Goal: Transaction & Acquisition: Obtain resource

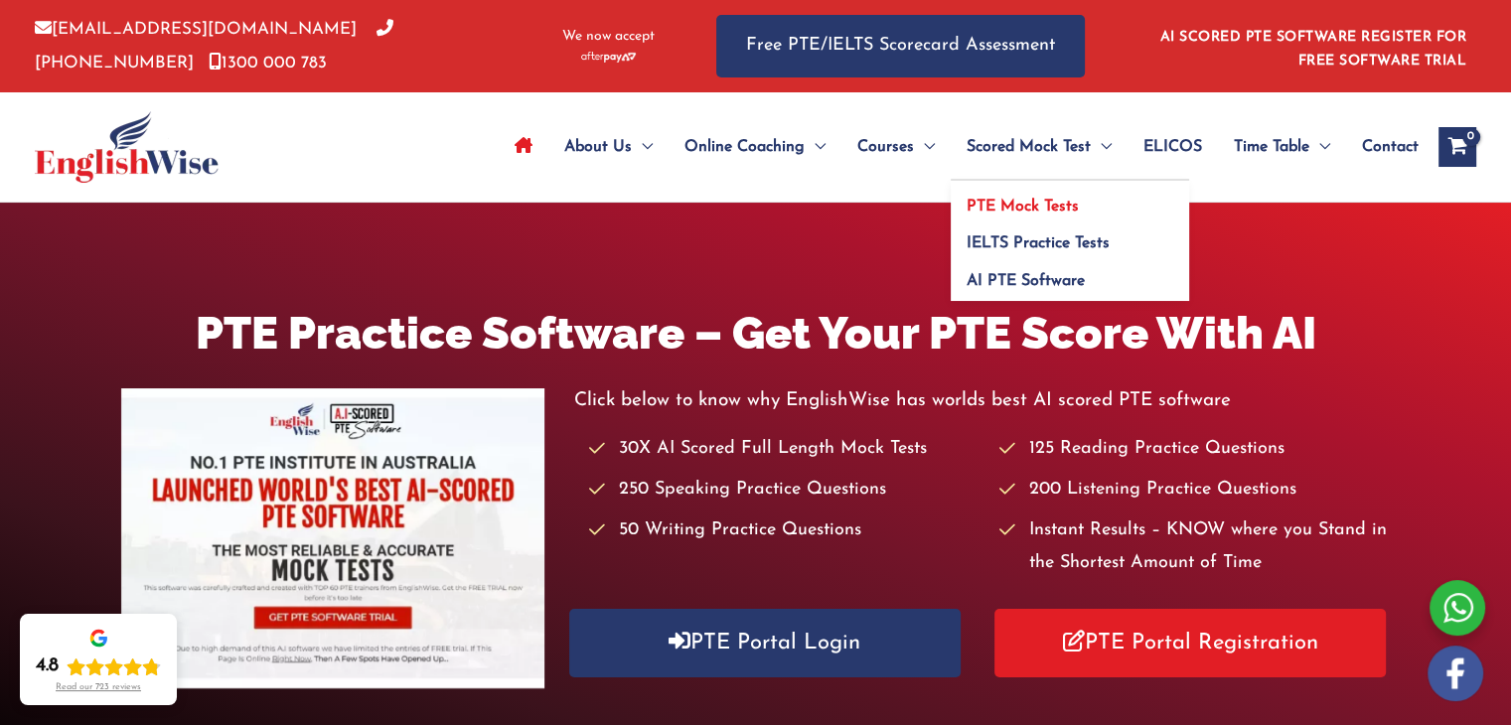
click at [1019, 196] on link "PTE Mock Tests" at bounding box center [1070, 200] width 238 height 38
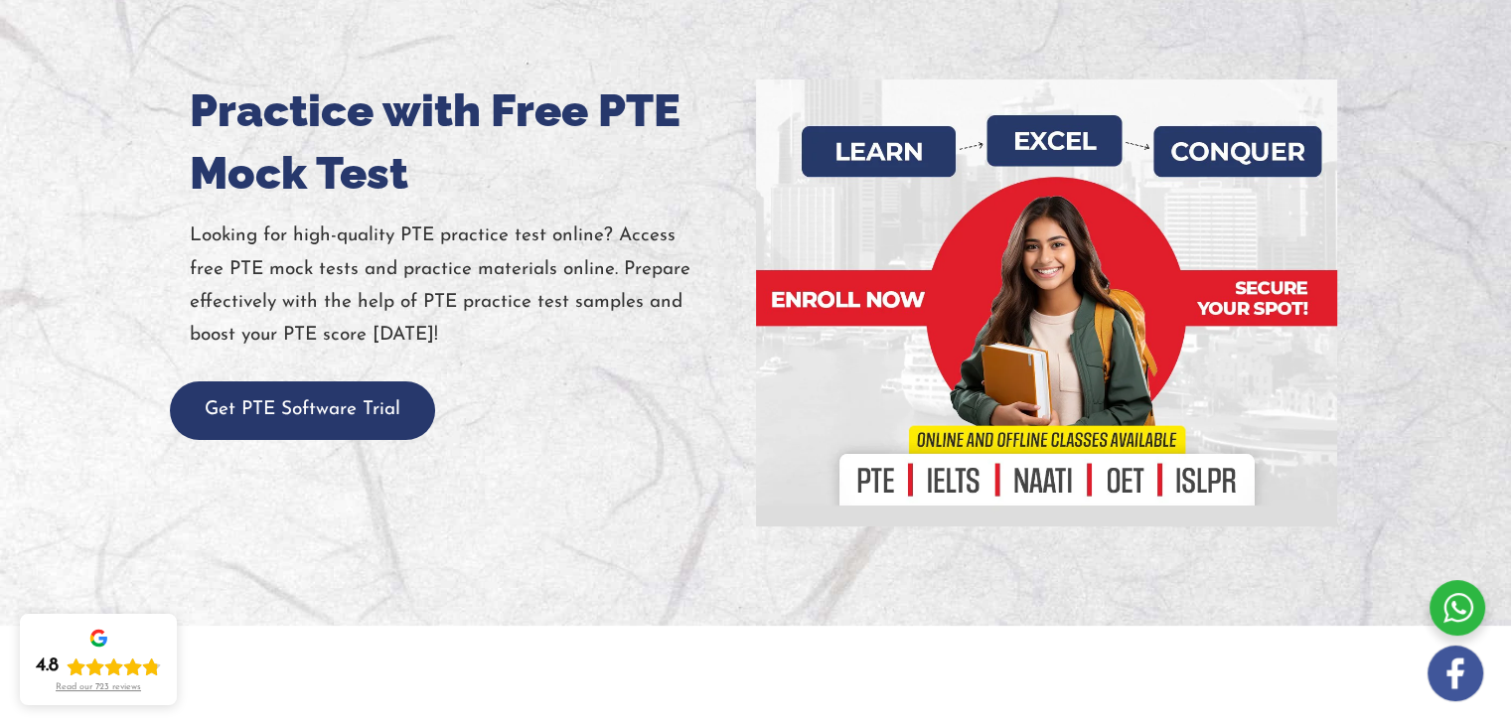
scroll to position [221, 0]
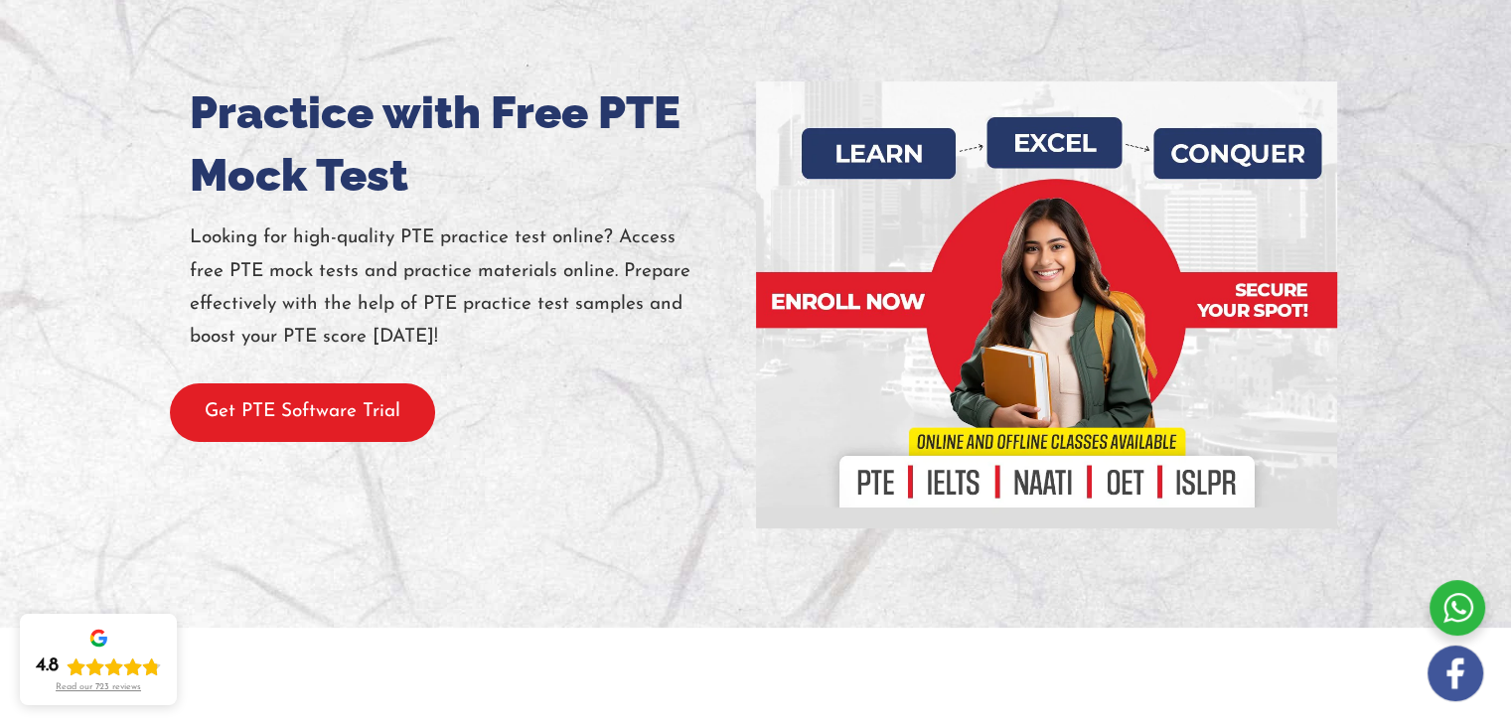
click at [370, 385] on button "Get PTE Software Trial" at bounding box center [302, 413] width 265 height 59
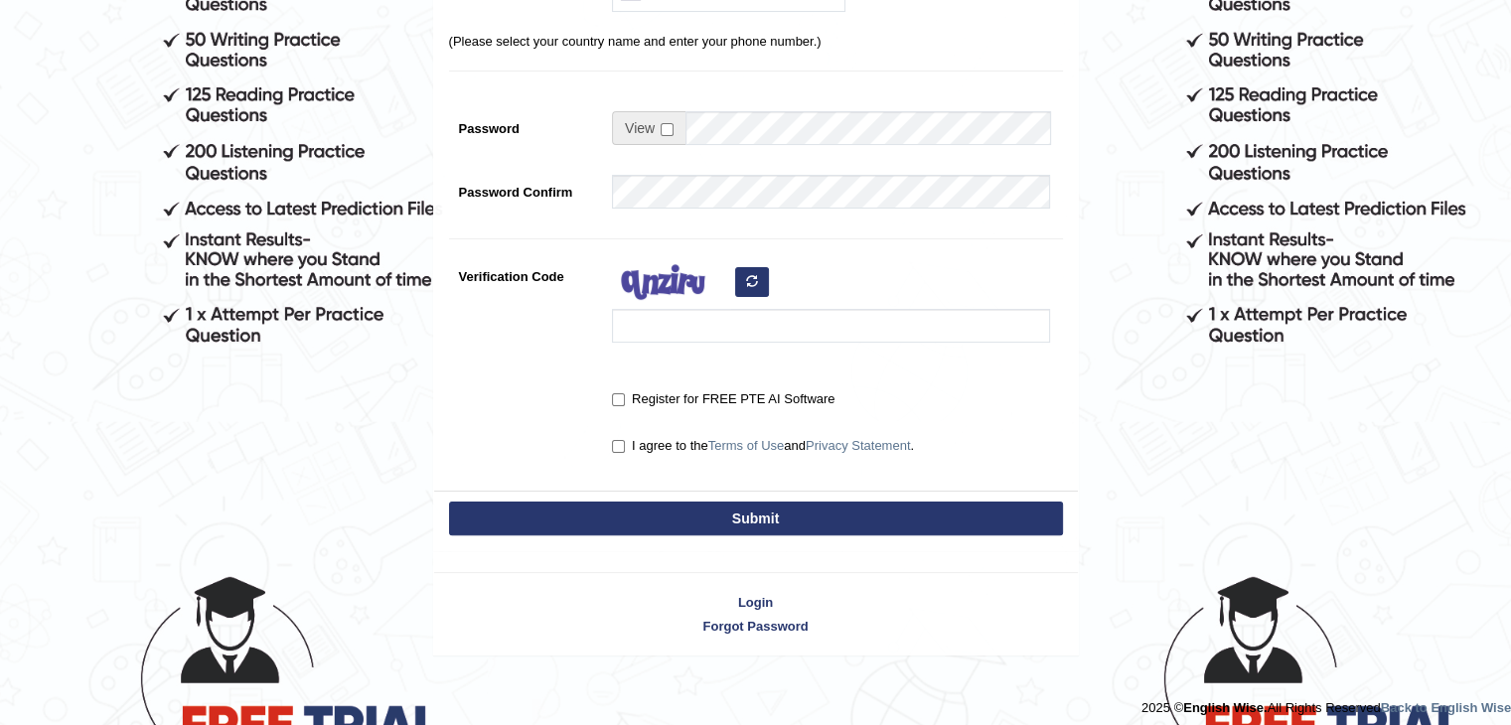
scroll to position [417, 0]
